Goal: Task Accomplishment & Management: Use online tool/utility

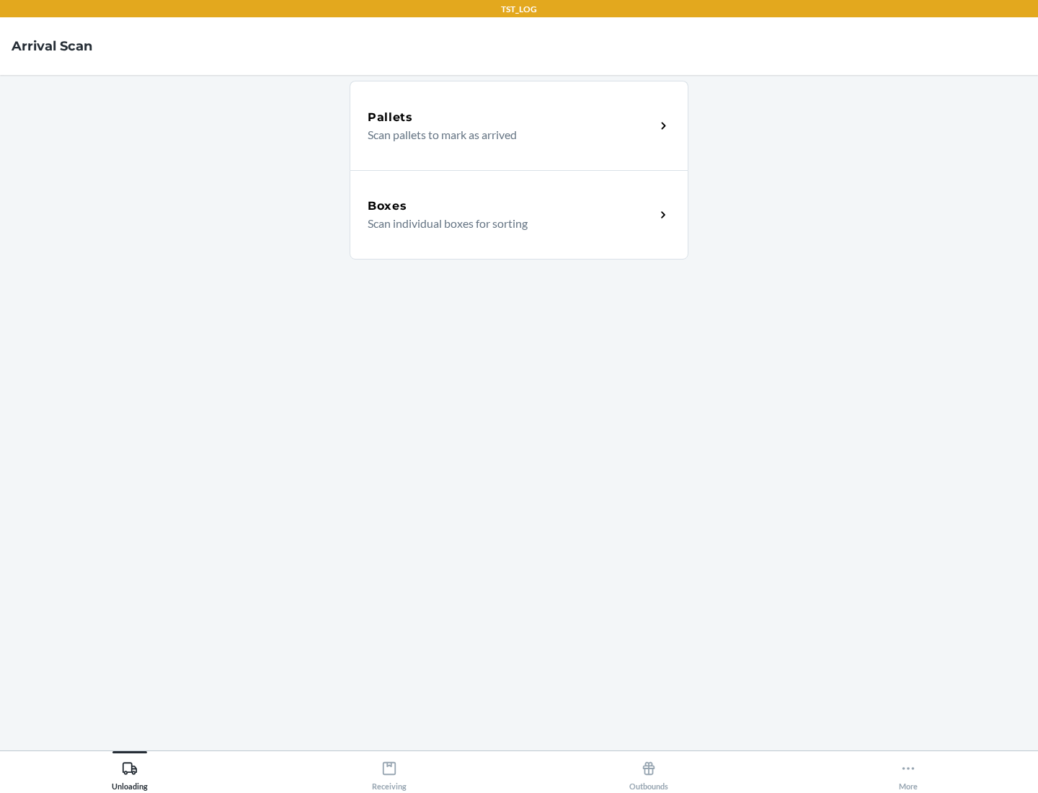
click at [511, 206] on div "Boxes" at bounding box center [512, 206] width 288 height 17
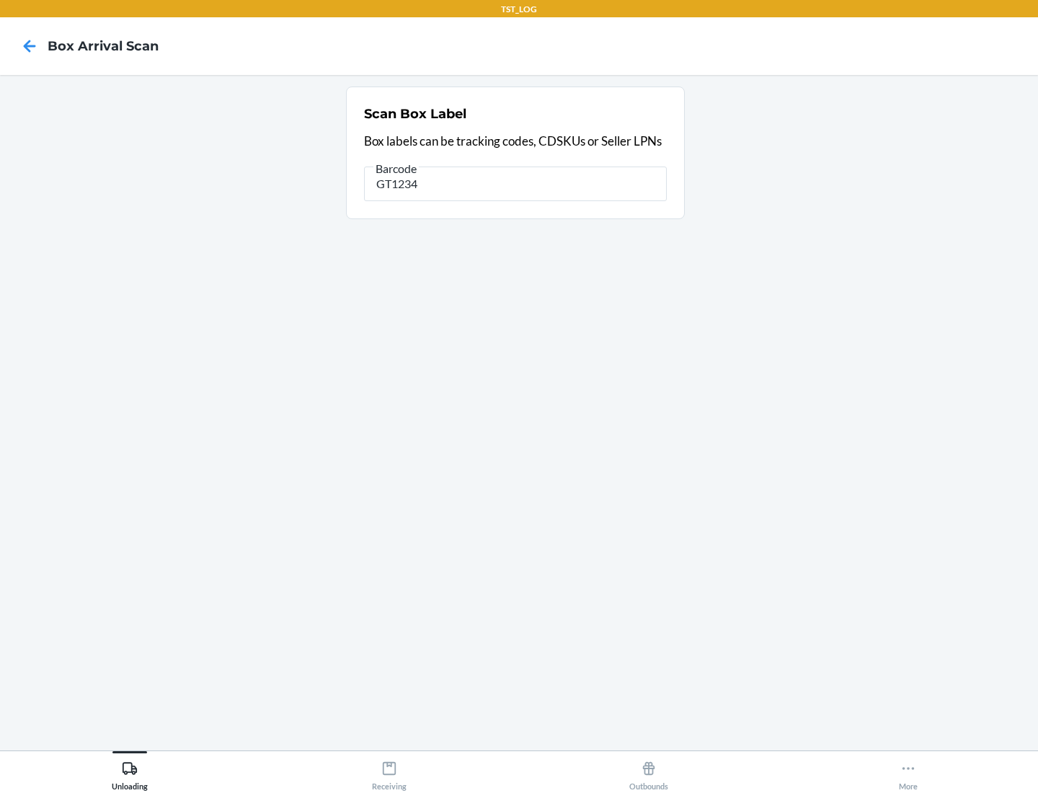
type input "GT1234"
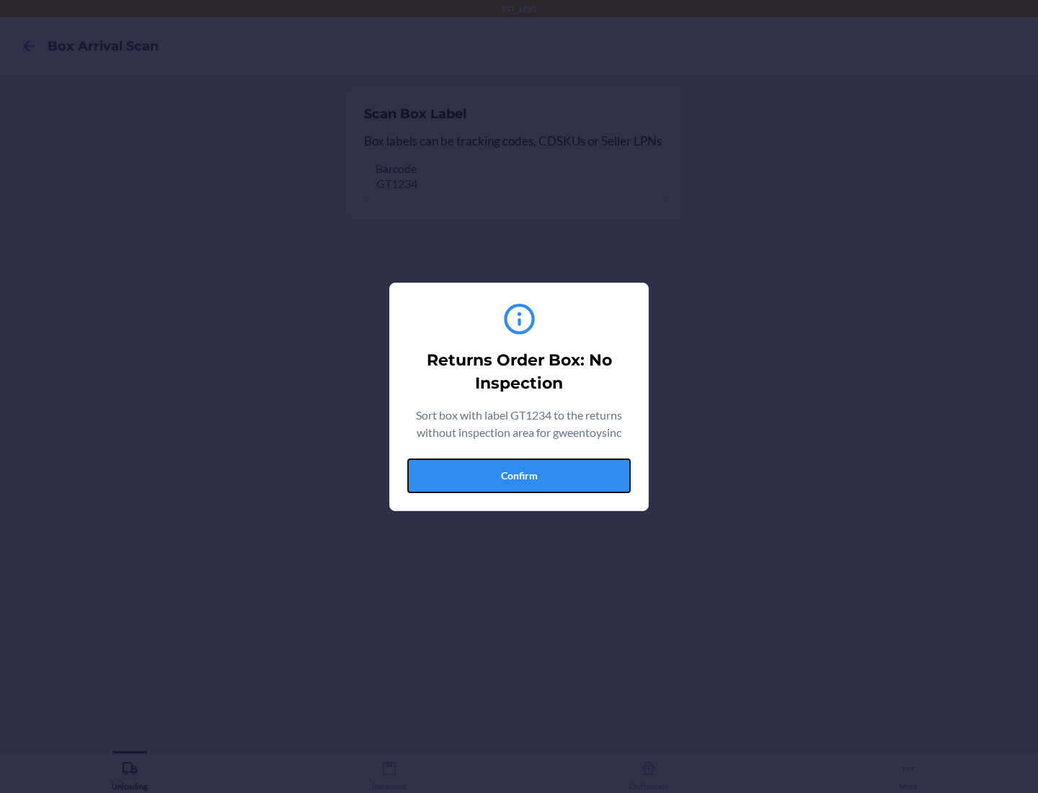
click at [519, 475] on button "Confirm" at bounding box center [518, 476] width 223 height 35
